Goal: Task Accomplishment & Management: Manage account settings

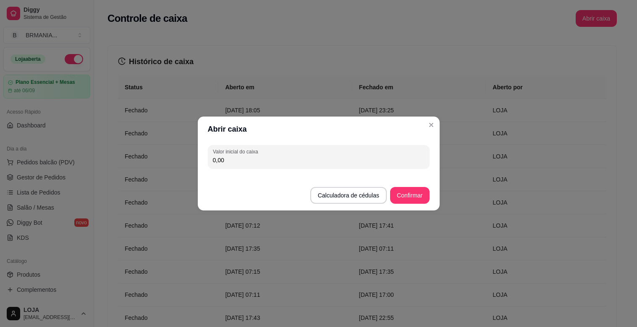
click at [234, 158] on input "0,00" at bounding box center [319, 160] width 212 height 8
click at [234, 160] on input "0,00" at bounding box center [319, 160] width 212 height 8
click at [224, 161] on input "0,00" at bounding box center [319, 160] width 212 height 8
click at [230, 162] on input "0,00" at bounding box center [319, 160] width 212 height 8
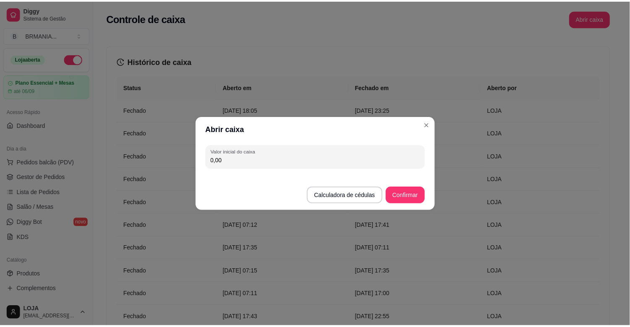
scroll to position [47, 0]
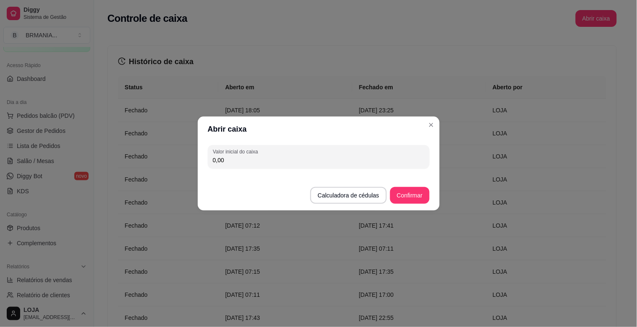
click at [225, 161] on input "0,00" at bounding box center [319, 160] width 212 height 8
type input "200,00"
click at [416, 197] on button "Confirmar" at bounding box center [409, 196] width 38 height 16
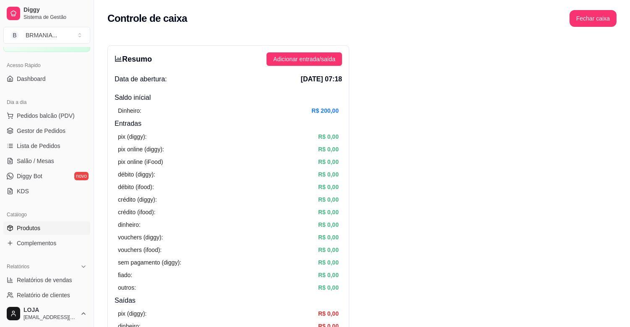
click at [30, 227] on span "Produtos" at bounding box center [29, 228] width 24 height 8
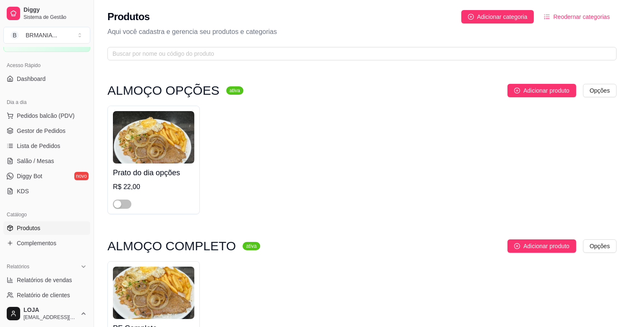
click at [23, 228] on span "Produtos" at bounding box center [29, 228] width 24 height 8
click at [124, 204] on span "button" at bounding box center [122, 204] width 18 height 9
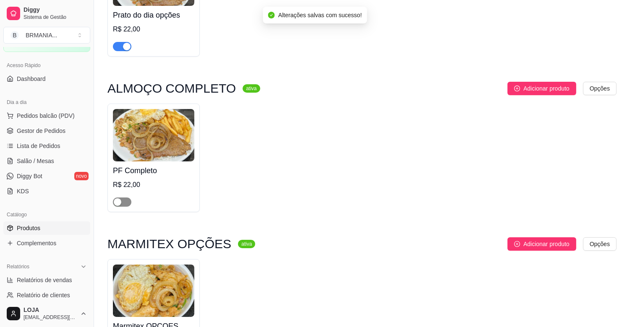
click at [126, 204] on span "button" at bounding box center [122, 202] width 18 height 9
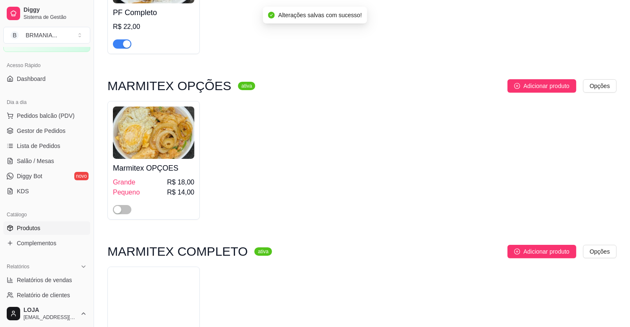
scroll to position [353, 0]
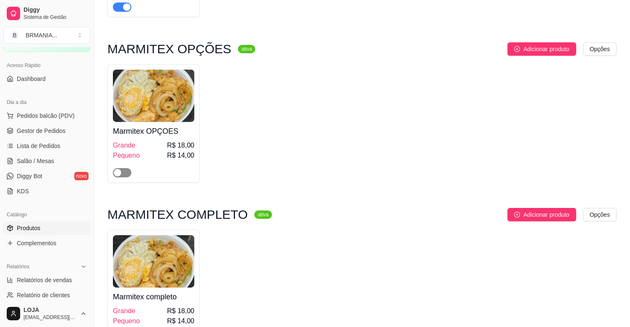
click at [128, 171] on span "button" at bounding box center [122, 172] width 18 height 9
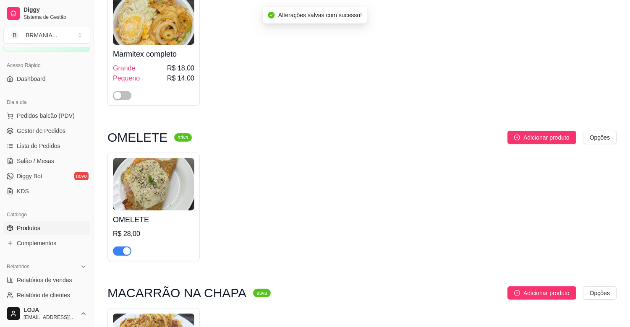
scroll to position [633, 0]
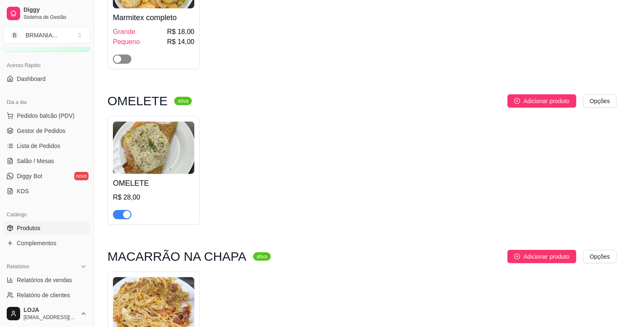
click at [128, 61] on span "button" at bounding box center [122, 59] width 18 height 9
click at [124, 215] on div "button" at bounding box center [127, 215] width 8 height 8
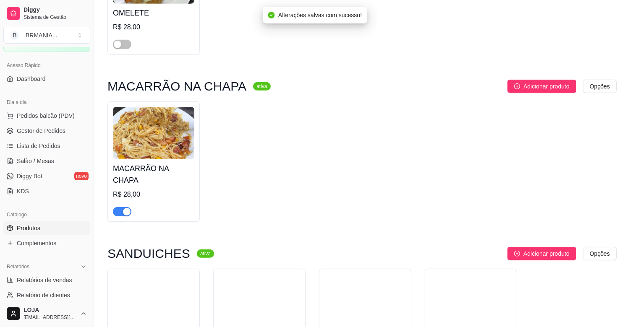
scroll to position [815, 0]
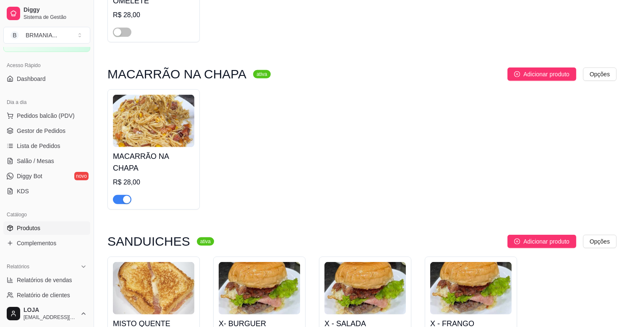
click at [124, 196] on div "button" at bounding box center [127, 200] width 8 height 8
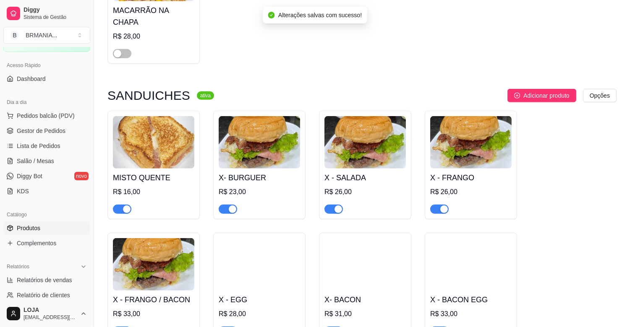
scroll to position [997, 0]
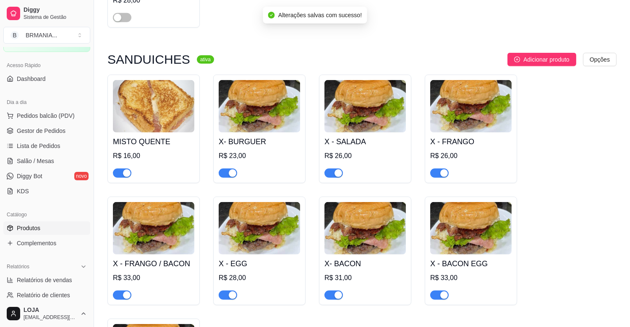
click at [122, 169] on button "button" at bounding box center [122, 173] width 18 height 9
click at [233, 170] on div "button" at bounding box center [233, 174] width 8 height 8
click at [339, 170] on div "button" at bounding box center [339, 174] width 8 height 8
click at [443, 170] on div "button" at bounding box center [444, 174] width 8 height 8
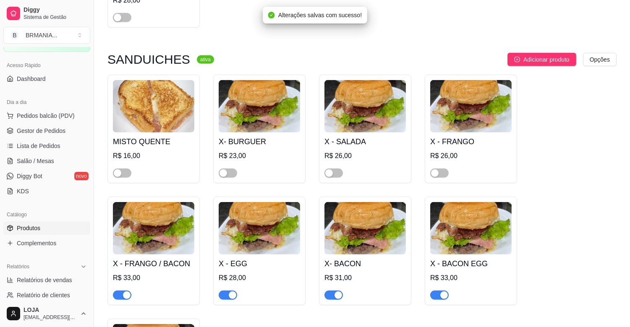
click at [445, 292] on div "button" at bounding box center [444, 296] width 8 height 8
click at [336, 292] on div "button" at bounding box center [339, 296] width 8 height 8
click at [230, 292] on div "button" at bounding box center [233, 296] width 8 height 8
click at [119, 291] on span "button" at bounding box center [122, 295] width 18 height 9
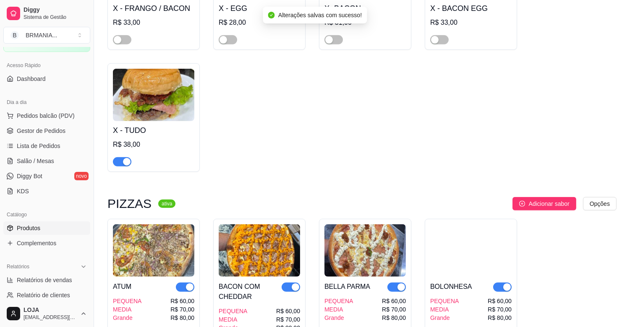
scroll to position [1265, 0]
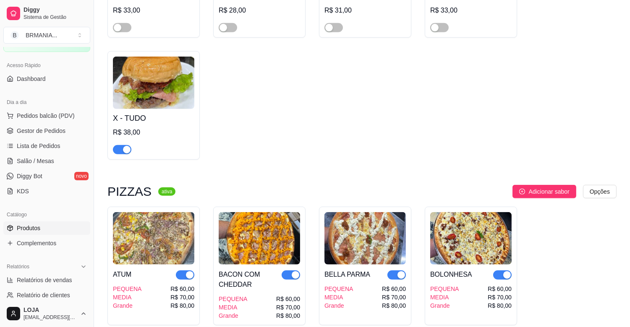
click at [124, 146] on div "button" at bounding box center [127, 150] width 8 height 8
click at [186, 272] on div "button" at bounding box center [190, 276] width 8 height 8
click at [295, 272] on div "button" at bounding box center [296, 276] width 8 height 8
click at [395, 271] on span "button" at bounding box center [396, 275] width 18 height 9
click at [500, 271] on span "button" at bounding box center [502, 275] width 18 height 9
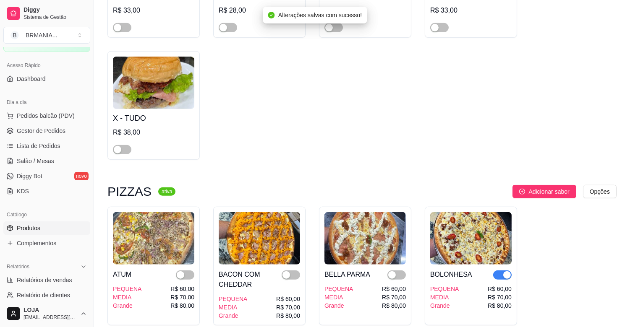
click at [504, 272] on div "button" at bounding box center [507, 276] width 8 height 8
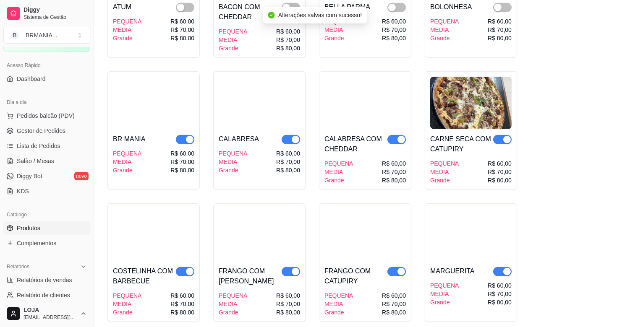
scroll to position [1569, 0]
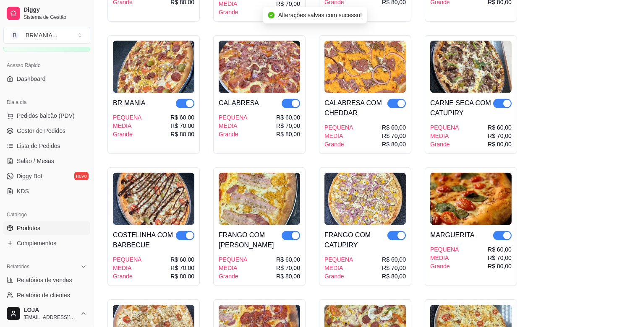
click at [505, 100] on div "button" at bounding box center [507, 104] width 8 height 8
click at [392, 99] on span "button" at bounding box center [396, 103] width 18 height 9
click at [290, 99] on button "button" at bounding box center [291, 103] width 18 height 9
click at [186, 100] on div "button" at bounding box center [190, 104] width 8 height 8
click at [188, 232] on div "button" at bounding box center [190, 236] width 8 height 8
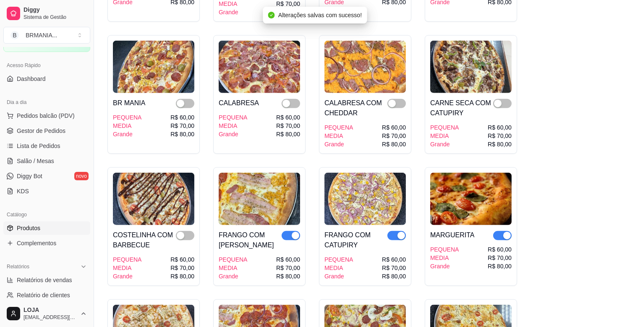
click at [292, 232] on div "button" at bounding box center [296, 236] width 8 height 8
click at [404, 232] on div "button" at bounding box center [402, 236] width 8 height 8
click at [505, 232] on div "button" at bounding box center [507, 236] width 8 height 8
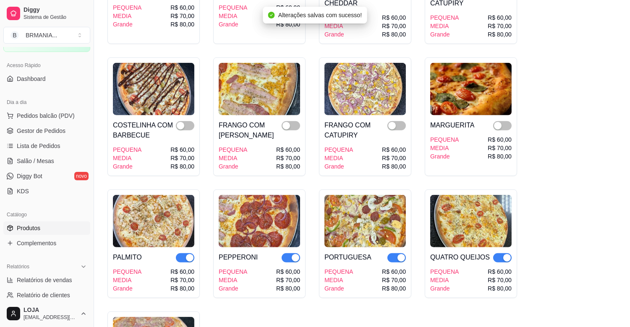
scroll to position [1801, 0]
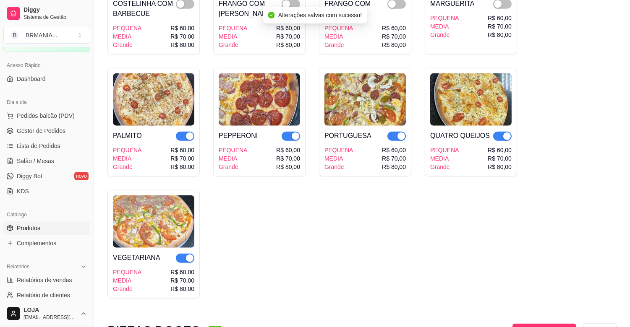
click at [502, 132] on button "button" at bounding box center [502, 136] width 18 height 9
click at [400, 133] on div "button" at bounding box center [402, 137] width 8 height 8
click at [296, 133] on div "button" at bounding box center [296, 137] width 8 height 8
click at [189, 133] on div "button" at bounding box center [190, 137] width 8 height 8
click at [187, 255] on div "button" at bounding box center [190, 259] width 8 height 8
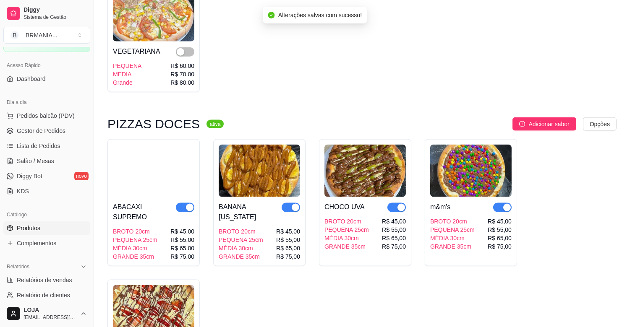
scroll to position [2068, 0]
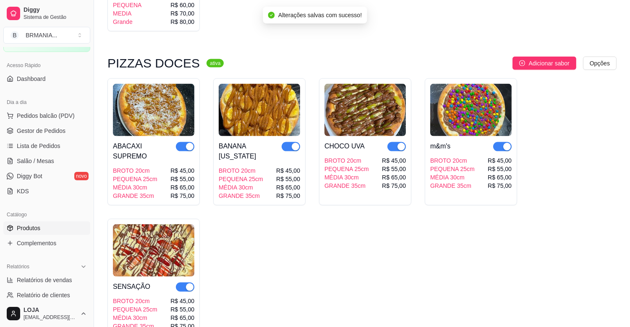
click at [505, 143] on div "button" at bounding box center [507, 147] width 8 height 8
click at [398, 143] on div "button" at bounding box center [402, 147] width 8 height 8
click at [294, 143] on div "button" at bounding box center [296, 147] width 8 height 8
click at [185, 142] on span "button" at bounding box center [185, 146] width 18 height 9
click at [188, 284] on div "button" at bounding box center [190, 288] width 8 height 8
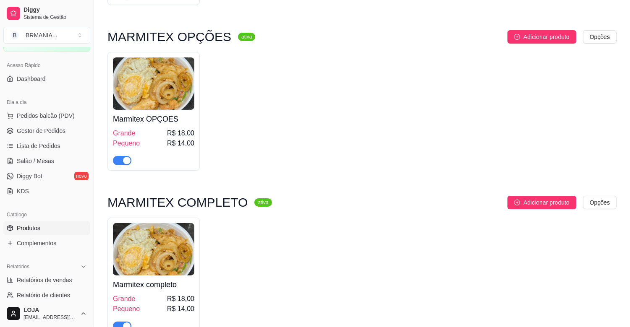
scroll to position [0, 0]
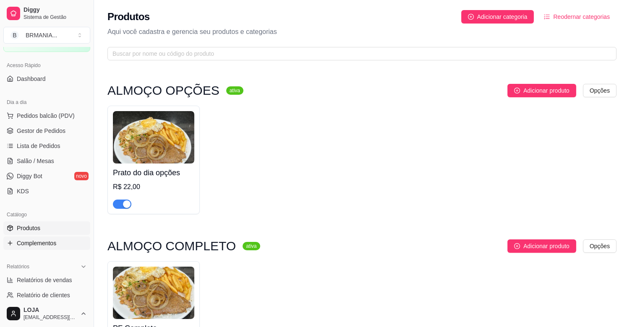
click at [45, 246] on span "Complementos" at bounding box center [36, 243] width 39 height 8
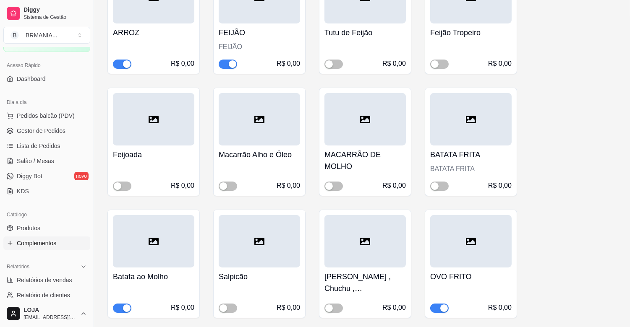
scroll to position [249, 0]
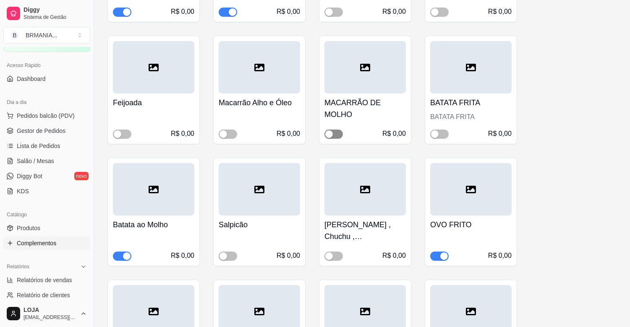
click at [336, 133] on span "button" at bounding box center [333, 134] width 18 height 9
click at [123, 254] on div "button" at bounding box center [127, 257] width 8 height 8
click at [442, 255] on div "button" at bounding box center [444, 257] width 8 height 8
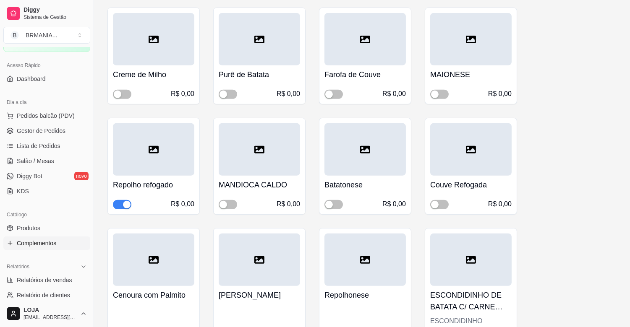
scroll to position [670, 0]
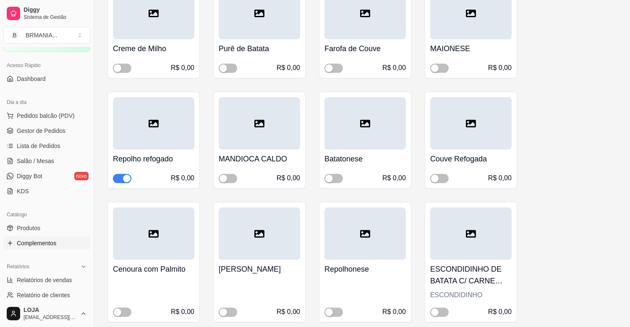
click at [125, 179] on div "button" at bounding box center [127, 179] width 8 height 8
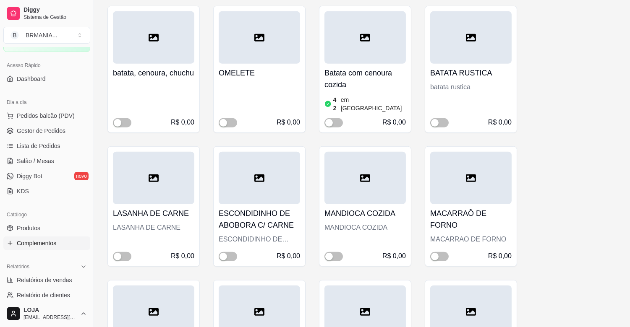
scroll to position [1143, 0]
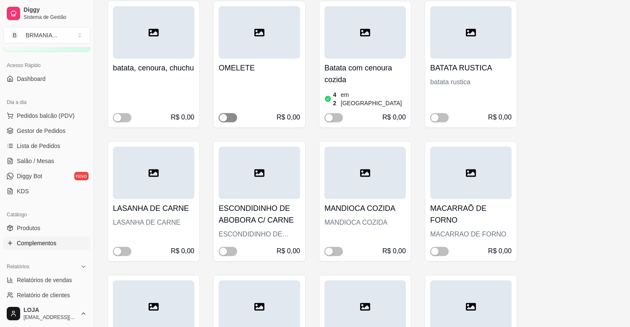
click at [229, 113] on span "button" at bounding box center [228, 117] width 18 height 9
drag, startPoint x: 630, startPoint y: 123, endPoint x: 633, endPoint y: 146, distance: 22.9
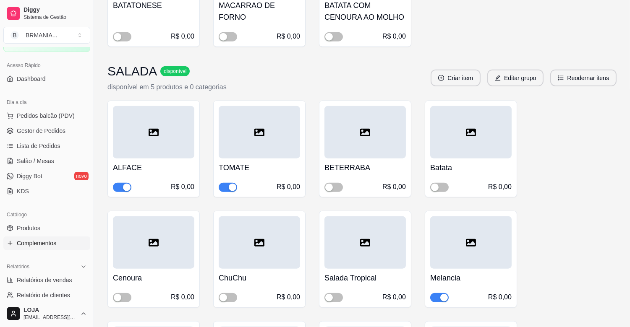
scroll to position [1786, 0]
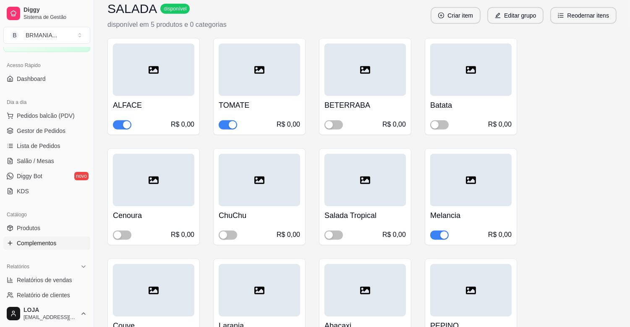
click at [445, 232] on div "button" at bounding box center [444, 236] width 8 height 8
click at [337, 120] on span "button" at bounding box center [333, 124] width 18 height 9
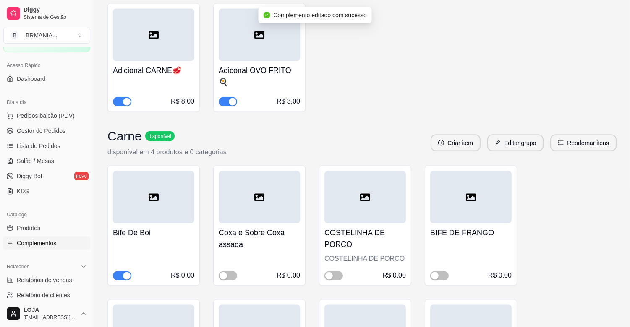
scroll to position [2571, 0]
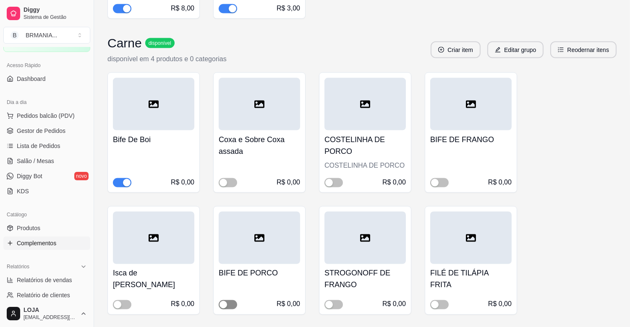
click at [232, 301] on span "button" at bounding box center [228, 305] width 18 height 9
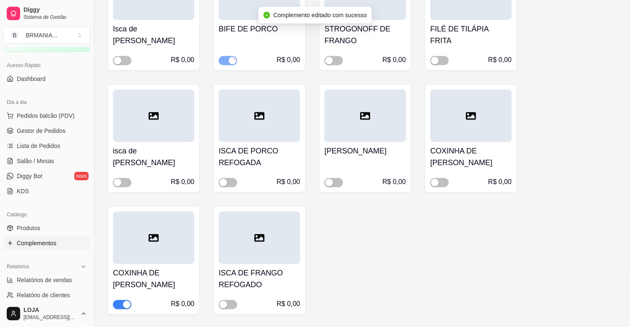
scroll to position [2820, 0]
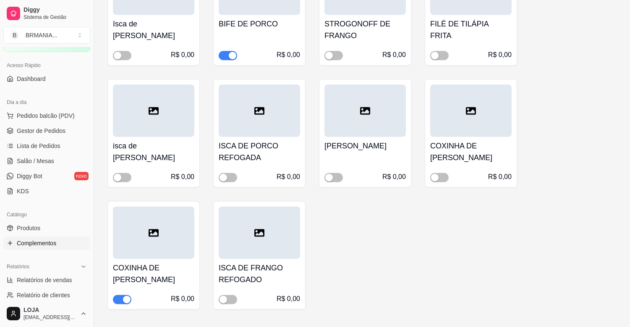
click at [128, 296] on div "button" at bounding box center [127, 300] width 8 height 8
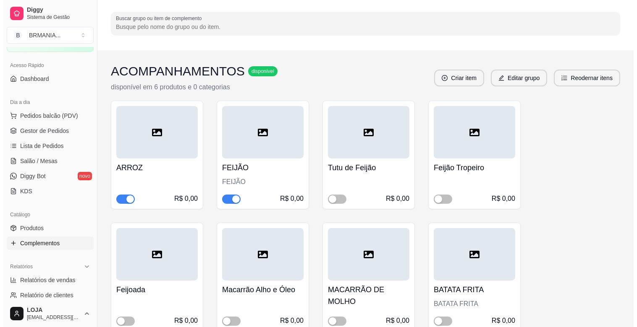
scroll to position [0, 0]
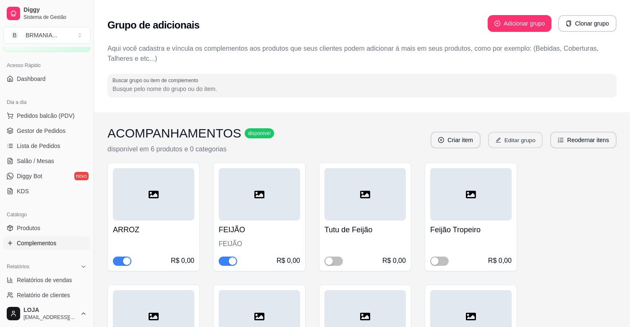
click at [518, 138] on button "Editar grupo" at bounding box center [515, 140] width 55 height 16
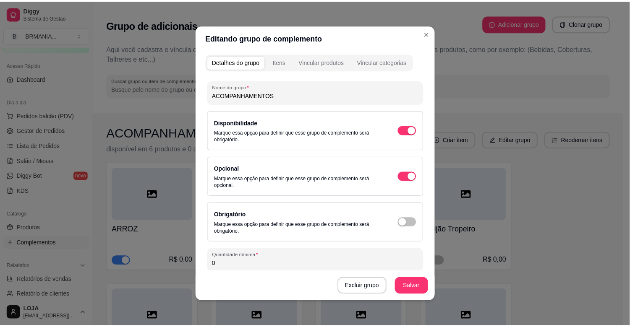
scroll to position [56, 0]
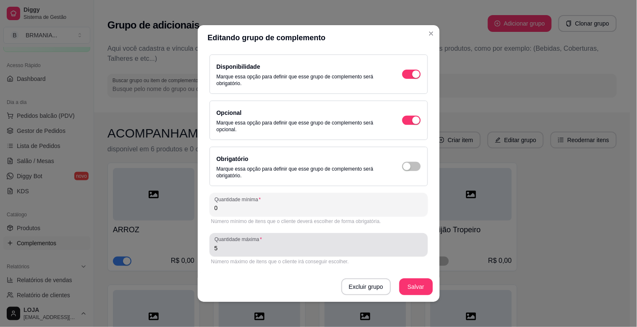
drag, startPoint x: 241, startPoint y: 254, endPoint x: 251, endPoint y: 250, distance: 10.3
click at [251, 250] on div "Quantidade máxima 5" at bounding box center [318, 245] width 218 height 24
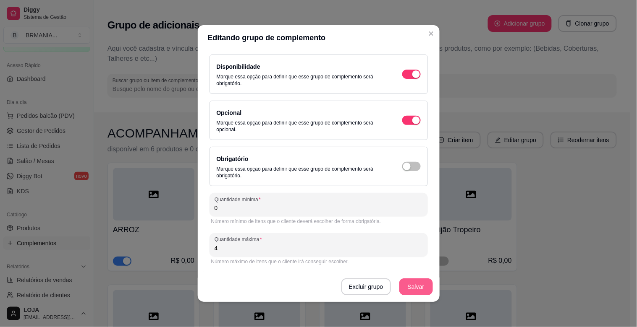
type input "4"
click at [406, 287] on button "Salvar" at bounding box center [416, 287] width 33 height 16
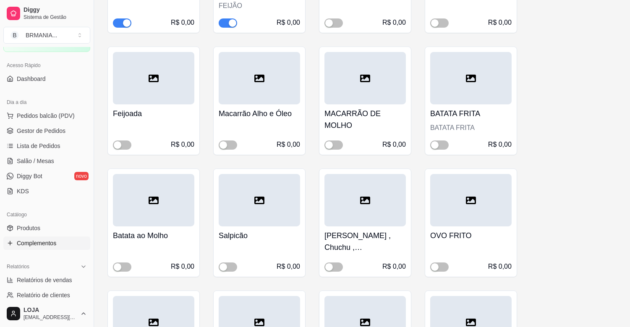
scroll to position [275, 0]
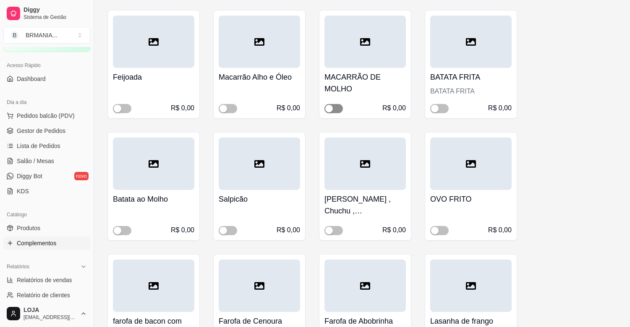
click at [337, 107] on span "button" at bounding box center [333, 108] width 18 height 9
